Goal: Find specific page/section

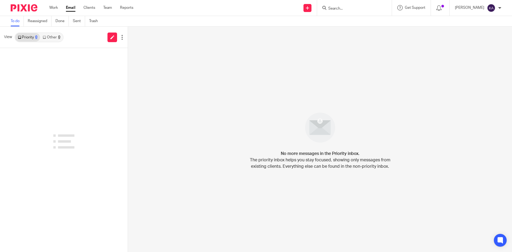
click at [328, 8] on input "Search" at bounding box center [352, 8] width 48 height 5
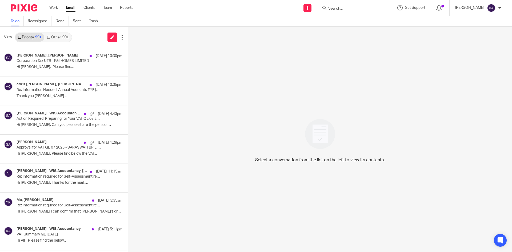
type input "b"
type input "saraswa"
click at [347, 19] on link at bounding box center [372, 23] width 90 height 12
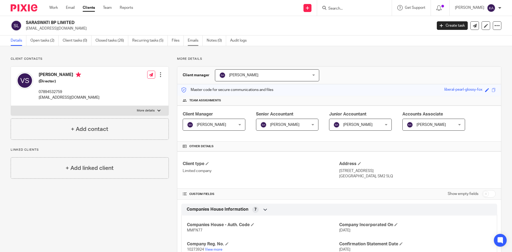
click at [194, 42] on link "Emails" at bounding box center [195, 40] width 15 height 10
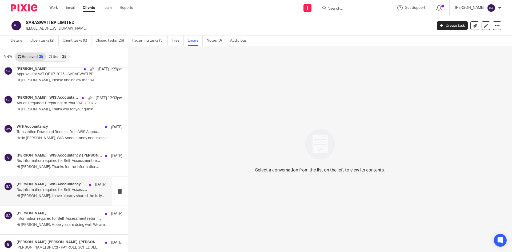
scroll to position [187, 0]
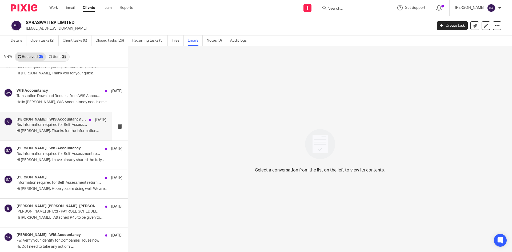
click at [59, 123] on p "Re: Information required for Self-Assessment return 2024/25 – [PERSON_NAME] & […" at bounding box center [53, 125] width 72 height 5
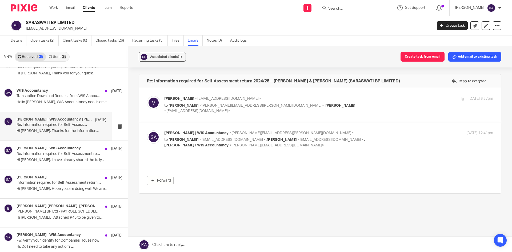
scroll to position [0, 0]
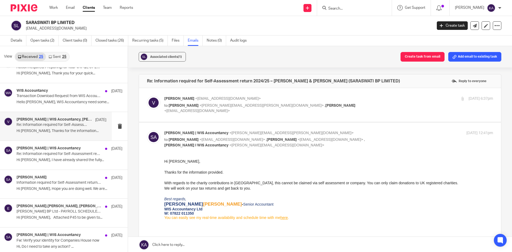
click at [398, 99] on div "[DATE] 6:37pm" at bounding box center [439, 99] width 110 height 6
checkbox input "true"
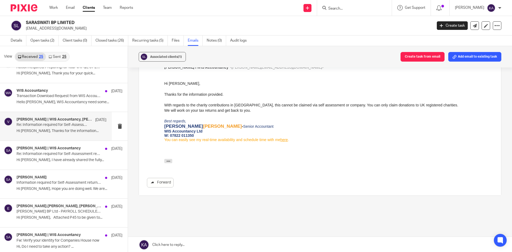
scroll to position [590, 0]
click at [55, 155] on p "Re: Information required for Self-Assessment return 2024/25 – [PERSON_NAME] & […" at bounding box center [53, 154] width 72 height 5
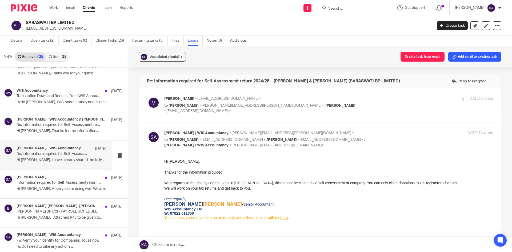
scroll to position [0, 0]
click at [390, 101] on div "[DATE] 6:37pm" at bounding box center [439, 99] width 110 height 6
checkbox input "true"
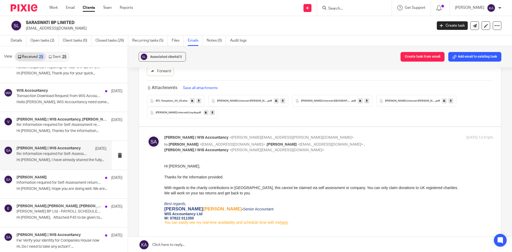
scroll to position [213, 0]
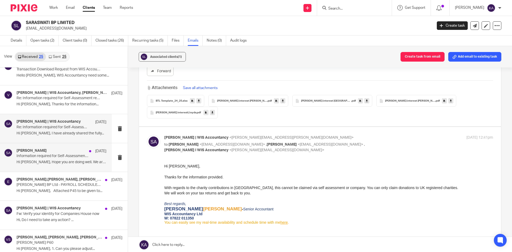
click at [50, 157] on p "Information required for Self-Assessment return 2024/25 – [PERSON_NAME] & [PERS…" at bounding box center [53, 156] width 72 height 5
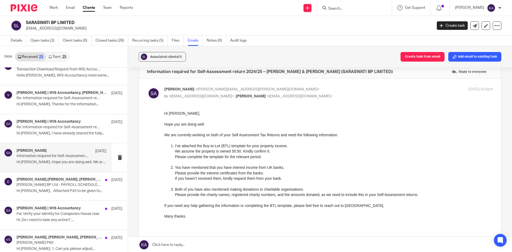
scroll to position [0, 0]
